Goal: Task Accomplishment & Management: Use online tool/utility

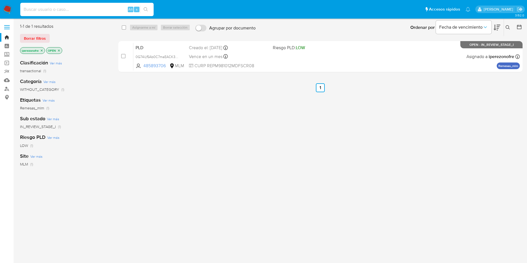
click at [62, 7] on input at bounding box center [86, 9] width 133 height 7
paste input "158544986"
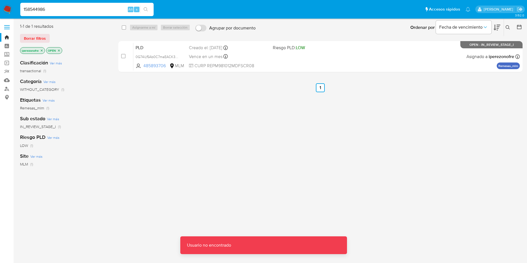
click at [62, 7] on input "158544986" at bounding box center [86, 9] width 133 height 7
type input "158544986"
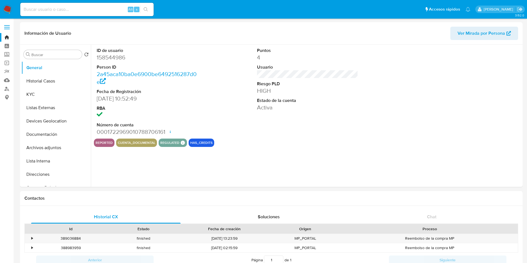
select select "10"
click at [34, 81] on button "Historial Casos" at bounding box center [53, 80] width 65 height 13
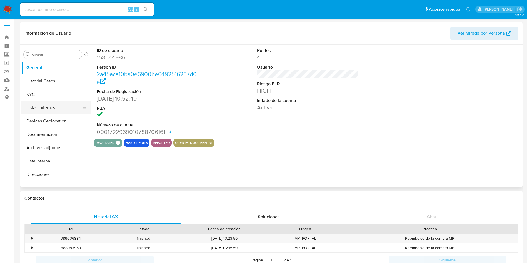
select select "10"
click at [62, 79] on button "Historial Casos" at bounding box center [53, 80] width 65 height 13
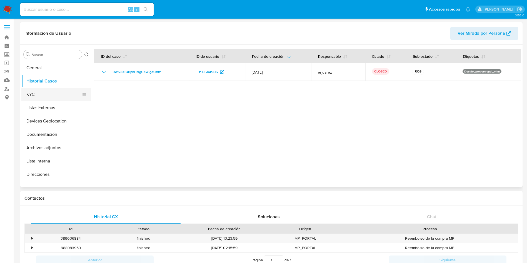
click at [41, 98] on button "KYC" at bounding box center [53, 94] width 65 height 13
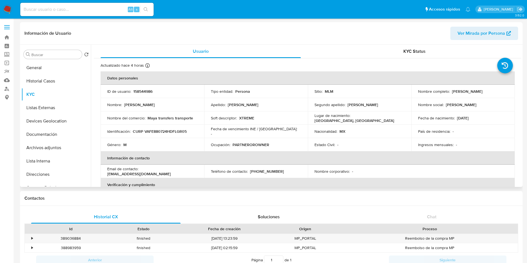
click at [129, 105] on p "Ernesto" at bounding box center [139, 104] width 31 height 5
copy p "Ernesto"
click at [233, 105] on p "Valladares" at bounding box center [243, 104] width 31 height 5
click at [232, 105] on p "Valladares" at bounding box center [243, 104] width 31 height 5
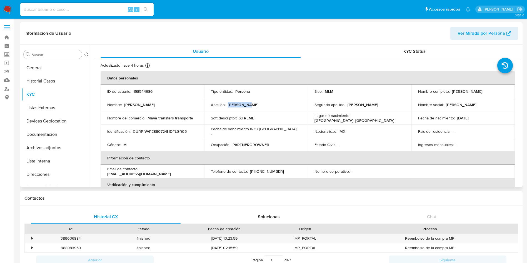
copy p "Valladares"
click at [355, 103] on p "Figueroa" at bounding box center [362, 104] width 31 height 5
copy p "Figueroa"
click at [142, 89] on p "158544986" at bounding box center [142, 91] width 19 height 5
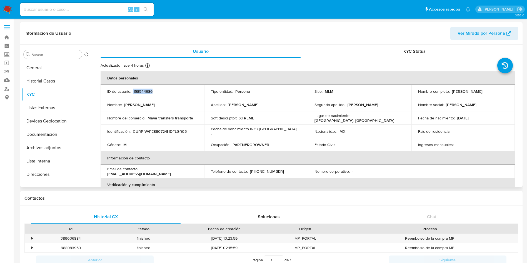
click at [142, 89] on p "158544986" at bounding box center [142, 91] width 19 height 5
copy p "158544986"
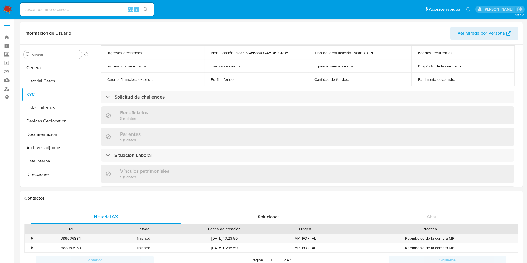
scroll to position [167, 0]
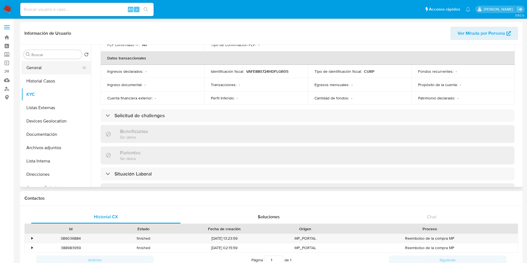
click at [41, 67] on button "General" at bounding box center [53, 67] width 65 height 13
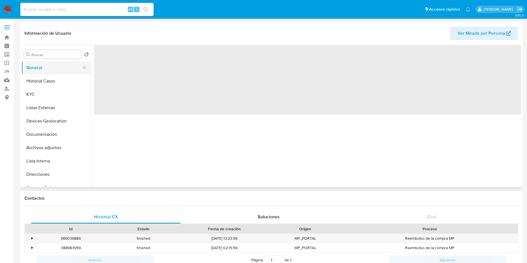
scroll to position [0, 0]
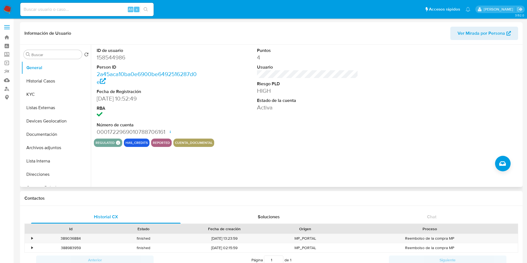
click at [150, 131] on dd "0001722969010788706161 Fecha de apertura 07/03/2024 19:55 Estado ACTIVE" at bounding box center [147, 132] width 101 height 8
click at [140, 132] on dd "0001722969010788706161 Fecha de apertura 07/03/2024 19:55 Estado ACTIVE" at bounding box center [147, 132] width 101 height 8
copy dd "0001722969010788706161"
click at [191, 91] on dt "Fecha de Registración" at bounding box center [147, 92] width 101 height 6
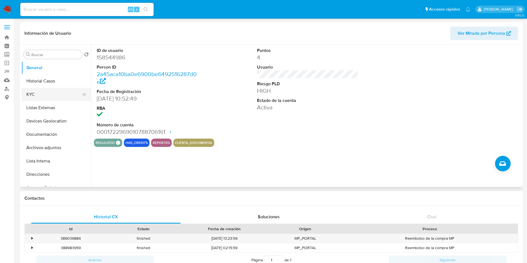
click at [46, 99] on button "KYC" at bounding box center [53, 94] width 65 height 13
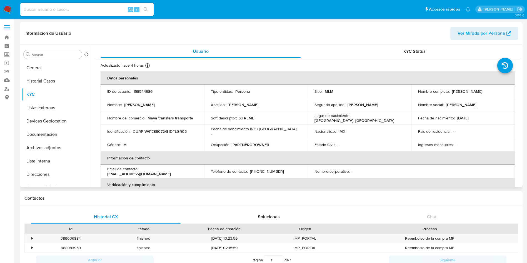
click at [159, 129] on p "CURP VAFE880724HDFLGR05" at bounding box center [160, 131] width 54 height 5
copy p "VAFE880724HDFLGR05"
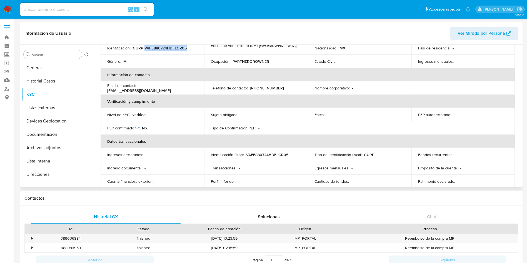
scroll to position [125, 0]
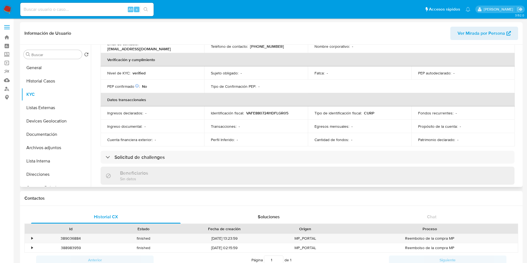
click at [270, 111] on p "VAFE880724HDFLGR05" at bounding box center [267, 112] width 42 height 5
copy p "VAFE880724HDFLGR05"
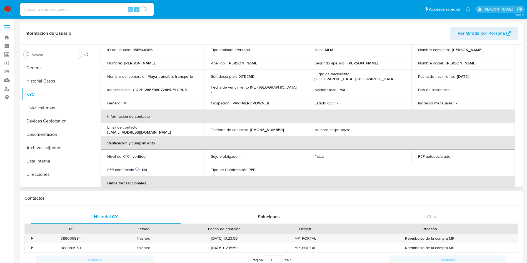
scroll to position [0, 0]
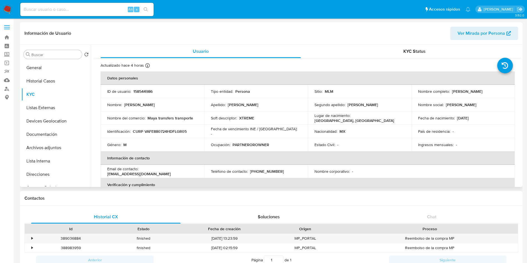
click at [352, 118] on p "MEXICO, DISTRITO FEDERAL" at bounding box center [354, 120] width 80 height 5
drag, startPoint x: 334, startPoint y: 121, endPoint x: 366, endPoint y: 121, distance: 32.8
click at [366, 121] on div "Lugar de nacimiento : MEXICO, DISTRITO FEDERAL" at bounding box center [359, 118] width 90 height 10
copy p "DISTRITO FEDERAL"
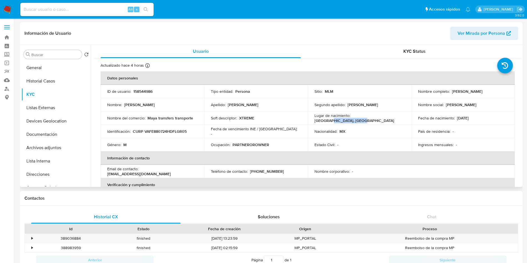
drag, startPoint x: 474, startPoint y: 118, endPoint x: 476, endPoint y: 144, distance: 26.1
click at [455, 119] on div "Fecha de nacimiento : 24/07/1988" at bounding box center [463, 117] width 90 height 5
copy p "24/07/1988"
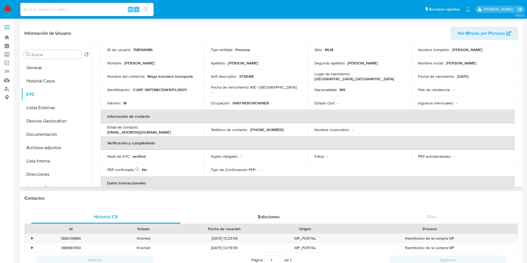
click at [248, 100] on td "Ocupación : PARTNEROROWNER" at bounding box center [256, 102] width 104 height 13
click at [248, 101] on p "PARTNEROROWNER" at bounding box center [250, 102] width 37 height 5
copy p "PARTNEROROWNER"
click at [44, 70] on button "General" at bounding box center [53, 67] width 65 height 13
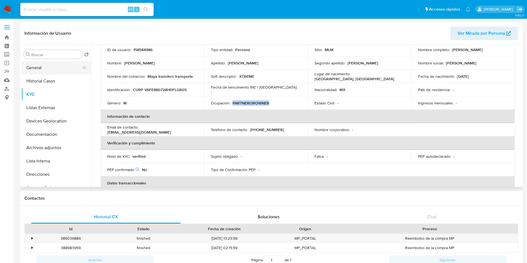
scroll to position [0, 0]
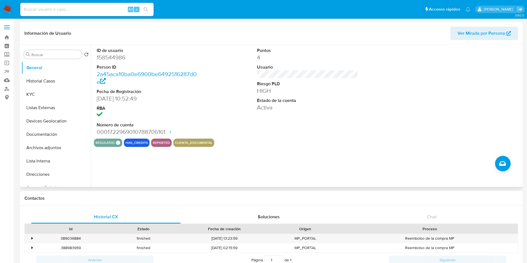
click at [262, 91] on dd "HIGH" at bounding box center [307, 91] width 101 height 8
click at [43, 91] on button "KYC" at bounding box center [53, 94] width 65 height 13
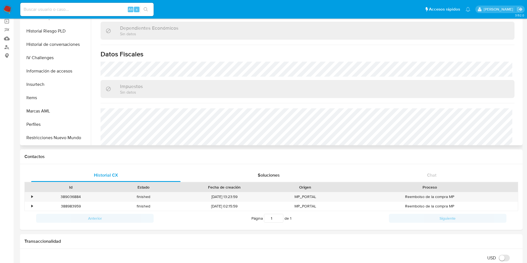
scroll to position [338, 0]
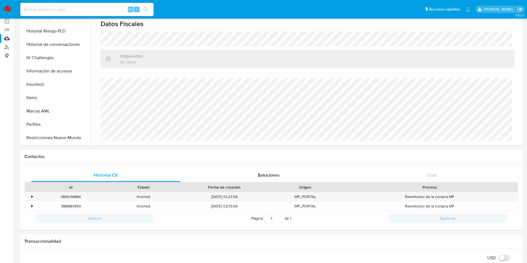
click at [10, 39] on link "Mulan" at bounding box center [33, 38] width 66 height 9
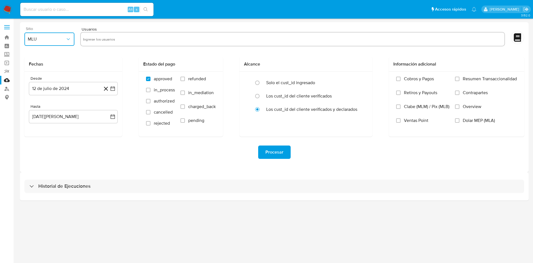
click at [66, 36] on icon "button" at bounding box center [69, 39] width 6 height 6
drag, startPoint x: 40, startPoint y: 125, endPoint x: 101, endPoint y: 100, distance: 66.4
click at [40, 125] on div "MLM" at bounding box center [48, 120] width 40 height 13
click at [125, 43] on input "text" at bounding box center [292, 39] width 419 height 9
type input "158544986"
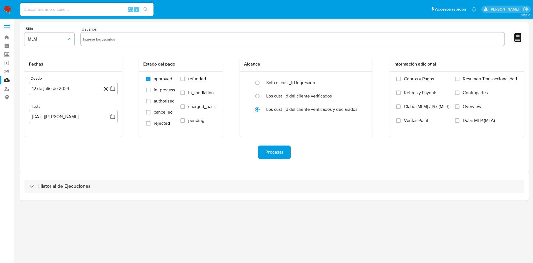
click at [128, 110] on div "Fechas Desde 12 de julio de 2024 12-07-2024 Hasta 12 de agosto de 2025 12-08-20…" at bounding box center [274, 97] width 500 height 80
click at [111, 86] on icon "button" at bounding box center [113, 89] width 6 height 6
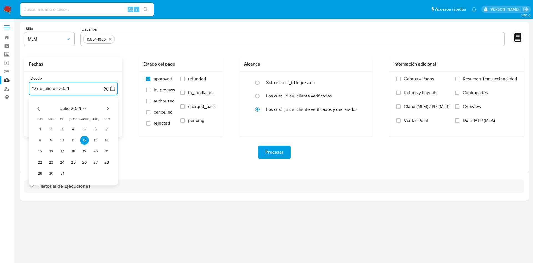
click at [106, 108] on icon "Mes siguiente" at bounding box center [107, 108] width 7 height 7
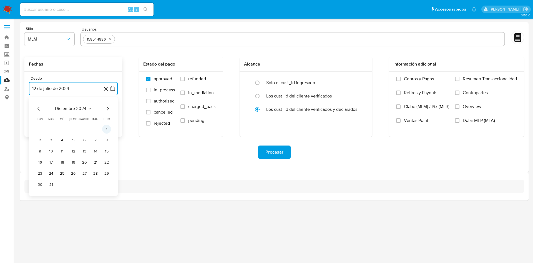
click at [107, 127] on button "1" at bounding box center [106, 129] width 9 height 9
click at [114, 115] on icon "button" at bounding box center [113, 117] width 6 height 6
click at [38, 135] on icon "Mes anterior" at bounding box center [39, 136] width 7 height 7
click at [43, 204] on button "28" at bounding box center [40, 201] width 9 height 9
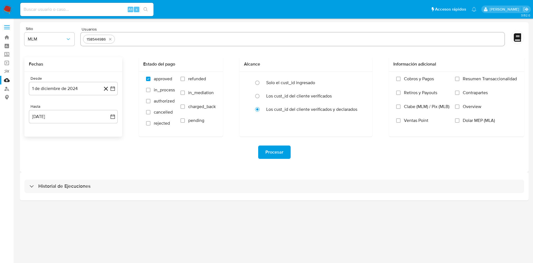
click at [147, 170] on div "Sitio MLM Usuarios 158544986 Fechas Desde 1 de diciembre de 2024 1-12-2024 Hast…" at bounding box center [274, 97] width 509 height 150
click at [457, 105] on input "Overview" at bounding box center [457, 106] width 4 height 4
click at [272, 154] on span "Procesar" at bounding box center [274, 152] width 18 height 12
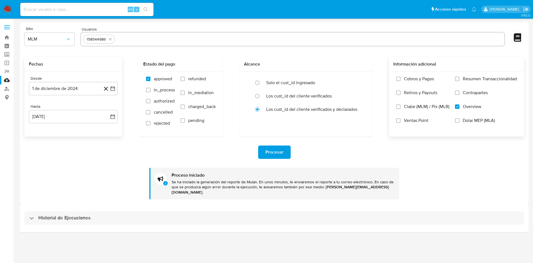
click at [8, 7] on img at bounding box center [7, 9] width 9 height 9
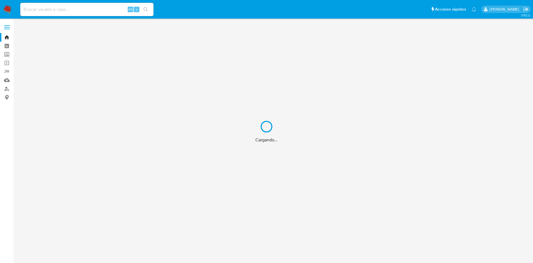
click at [6, 39] on div "Cargando..." at bounding box center [266, 131] width 533 height 263
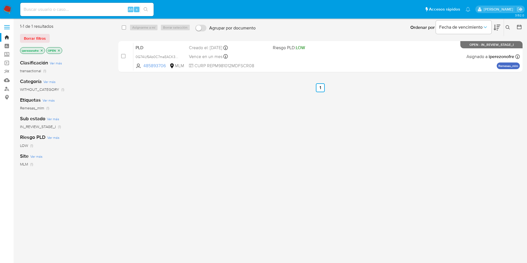
click at [83, 9] on input at bounding box center [86, 9] width 133 height 7
paste input "158544986"
type input "158544986"
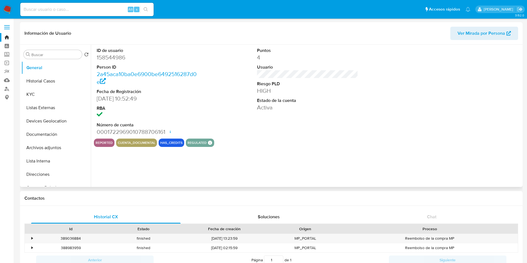
select select "10"
click at [43, 84] on button "Historial Casos" at bounding box center [53, 80] width 65 height 13
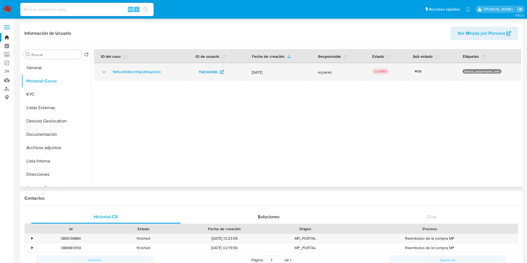
drag, startPoint x: 273, startPoint y: 73, endPoint x: 244, endPoint y: 73, distance: 28.9
click at [244, 73] on tr "9WSu0EQBpnHt1gGKWigeSmfz 158544986 [DATE] erjuarez CLOSED ROS Desvio_proporcion…" at bounding box center [307, 72] width 427 height 18
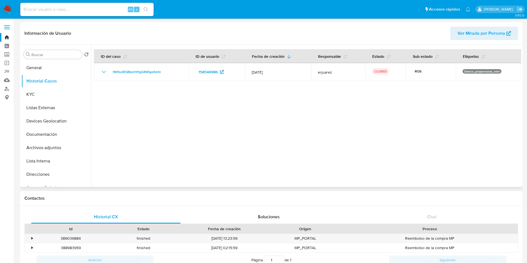
click at [276, 129] on div at bounding box center [306, 116] width 430 height 142
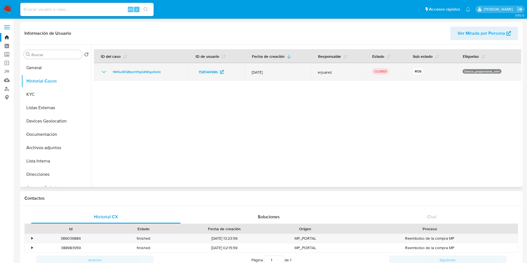
click at [104, 71] on icon "Mostrar/Ocultar" at bounding box center [103, 72] width 7 height 7
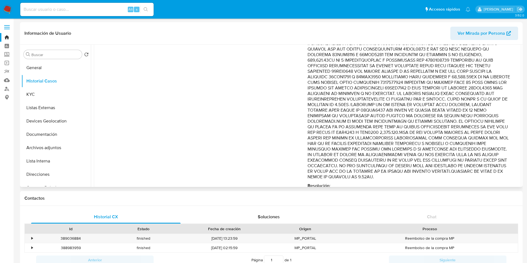
scroll to position [168, 0]
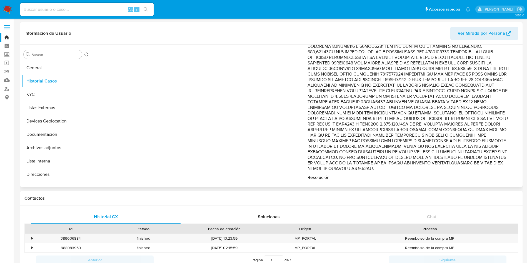
drag, startPoint x: 481, startPoint y: 165, endPoint x: 465, endPoint y: 139, distance: 30.4
click at [409, 92] on p "Comentario :" at bounding box center [408, 49] width 202 height 244
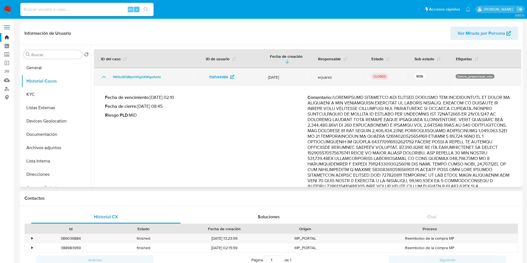
click at [99, 70] on td "9WSu0EQBpnHt1gGKWigeSmfz" at bounding box center [146, 77] width 105 height 18
click at [100, 74] on icon "Mostrar/Ocultar" at bounding box center [103, 77] width 7 height 7
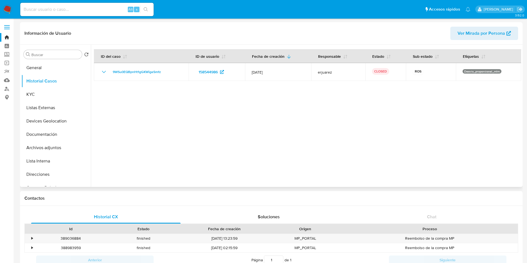
click at [127, 136] on div at bounding box center [306, 116] width 430 height 142
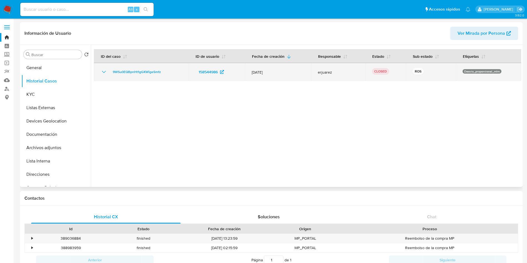
click at [103, 71] on icon "Mostrar/Ocultar" at bounding box center [103, 72] width 7 height 7
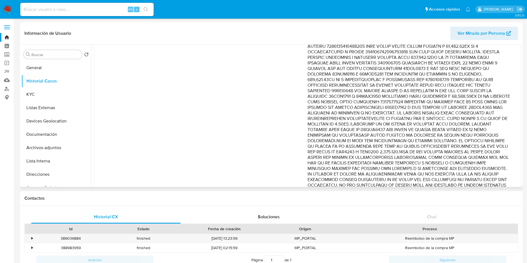
scroll to position [168, 0]
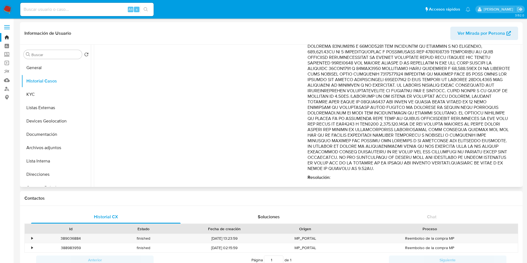
click at [450, 130] on p "Comentario :" at bounding box center [408, 49] width 202 height 244
click at [453, 159] on p "Comentario :" at bounding box center [408, 49] width 202 height 244
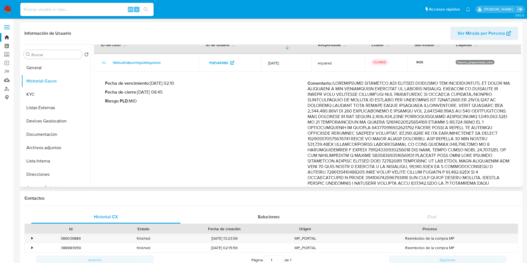
scroll to position [1, 0]
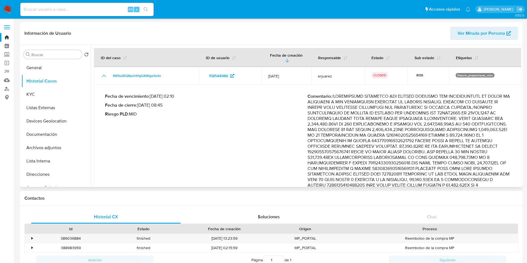
click at [382, 129] on p "Comentario :" at bounding box center [408, 216] width 202 height 244
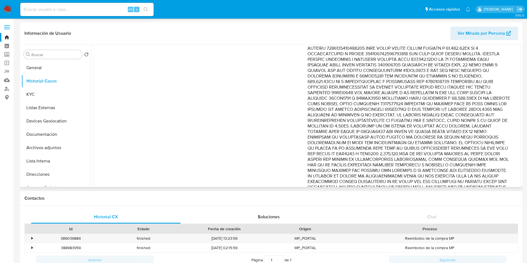
scroll to position [125, 0]
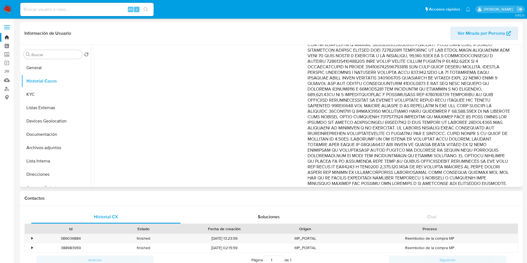
click at [213, 167] on div "Fecha de vencimiento : [DATE] 02:10 Fecha de cierre : [DATE] 08:45 Riesgo PLD :…" at bounding box center [206, 96] width 202 height 253
click at [190, 121] on div "Fecha de vencimiento : [DATE] 02:10 Fecha de cierre : [DATE] 08:45 Riesgo PLD :…" at bounding box center [206, 96] width 202 height 253
